Goal: Task Accomplishment & Management: Manage account settings

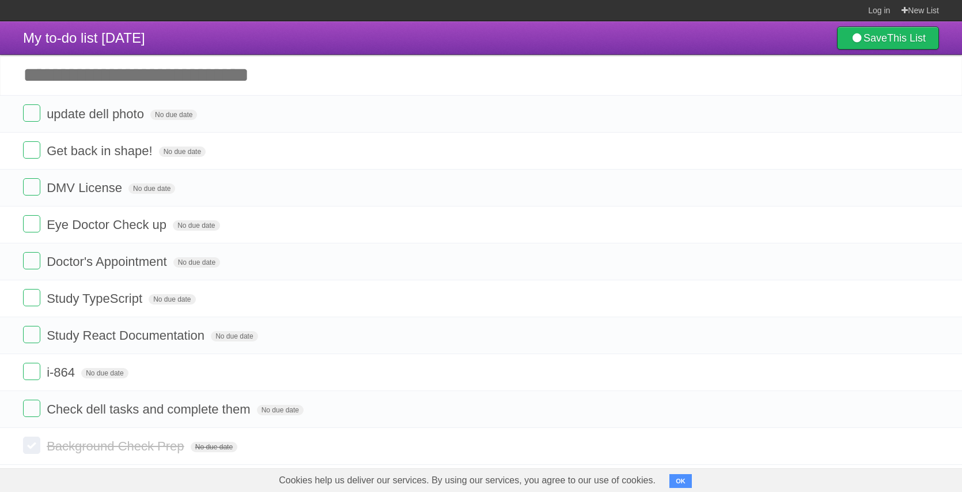
scroll to position [50, 0]
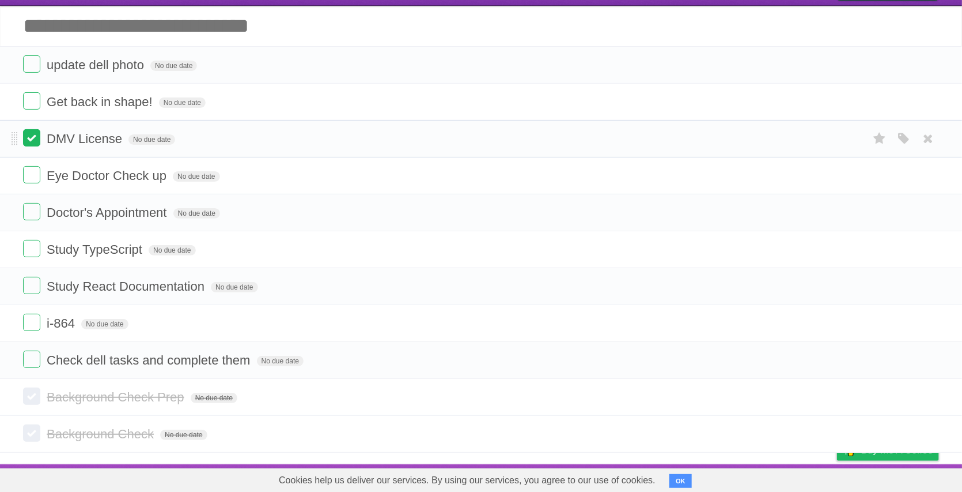
click at [33, 133] on label at bounding box center [31, 137] width 17 height 17
click at [36, 107] on label at bounding box center [31, 100] width 17 height 17
click at [35, 73] on form "update dell photo No due date White Red Blue Green Purple Orange" at bounding box center [481, 64] width 916 height 19
click at [35, 65] on label at bounding box center [31, 63] width 17 height 17
click at [35, 167] on label at bounding box center [31, 174] width 17 height 17
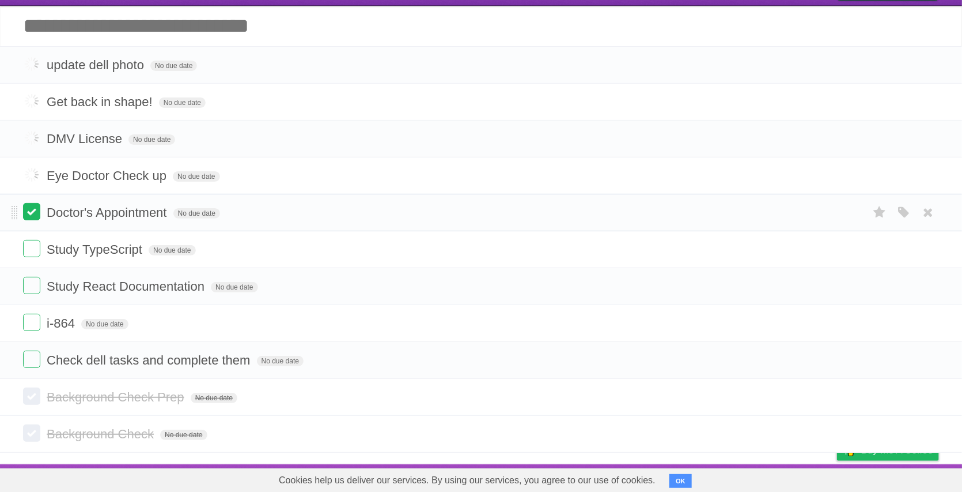
click at [32, 205] on label at bounding box center [31, 211] width 17 height 17
click at [33, 324] on label at bounding box center [31, 321] width 17 height 17
click at [33, 352] on label at bounding box center [31, 358] width 17 height 17
